Goal: Information Seeking & Learning: Learn about a topic

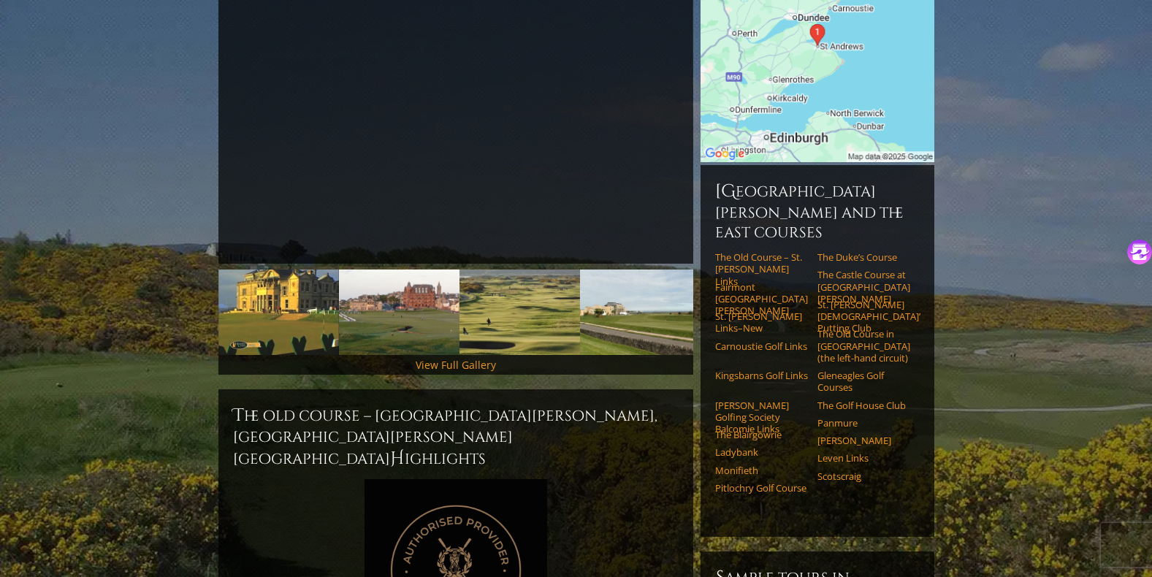
scroll to position [292, 0]
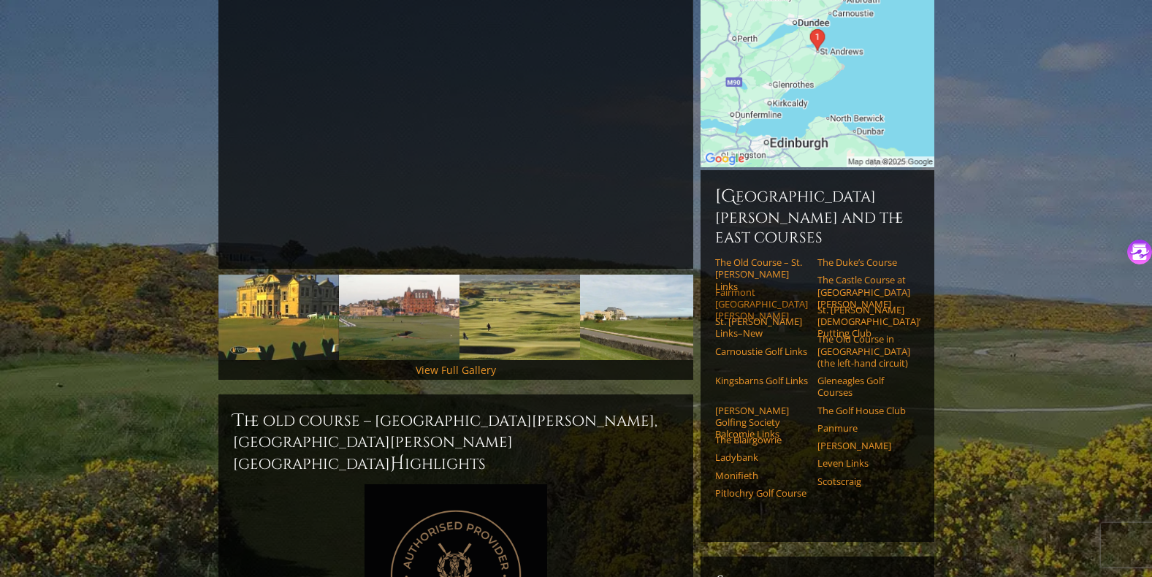
click at [730, 286] on link "Fairmont [GEOGRAPHIC_DATA][PERSON_NAME]" at bounding box center [761, 304] width 93 height 36
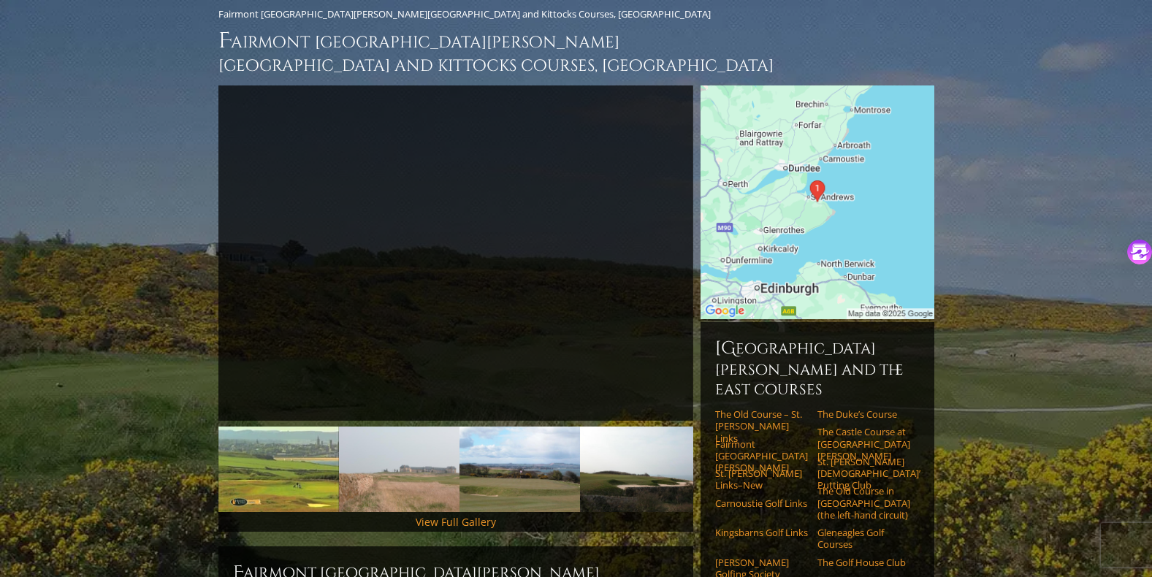
scroll to position [146, 0]
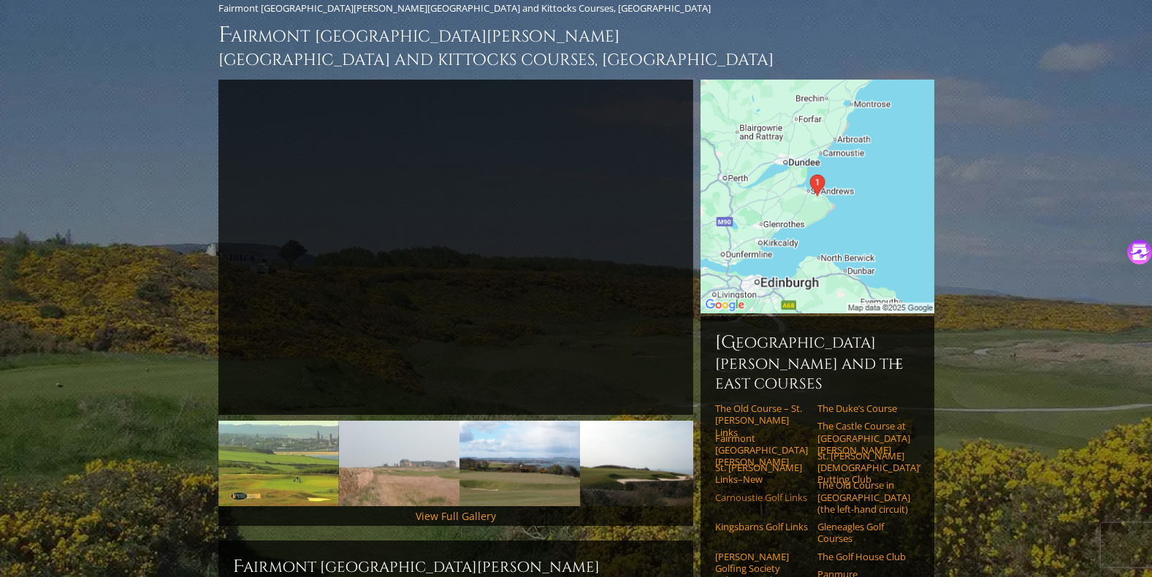
click at [735, 492] on link "Carnoustie Golf Links" at bounding box center [761, 498] width 93 height 12
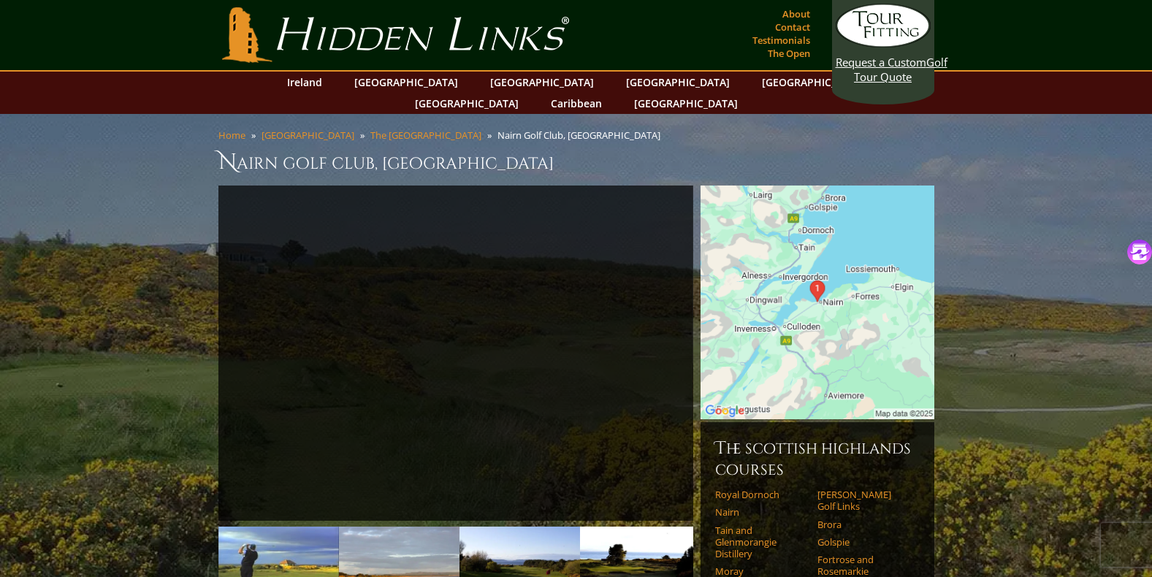
click at [812, 186] on img at bounding box center [818, 303] width 234 height 234
